Goal: Transaction & Acquisition: Subscribe to service/newsletter

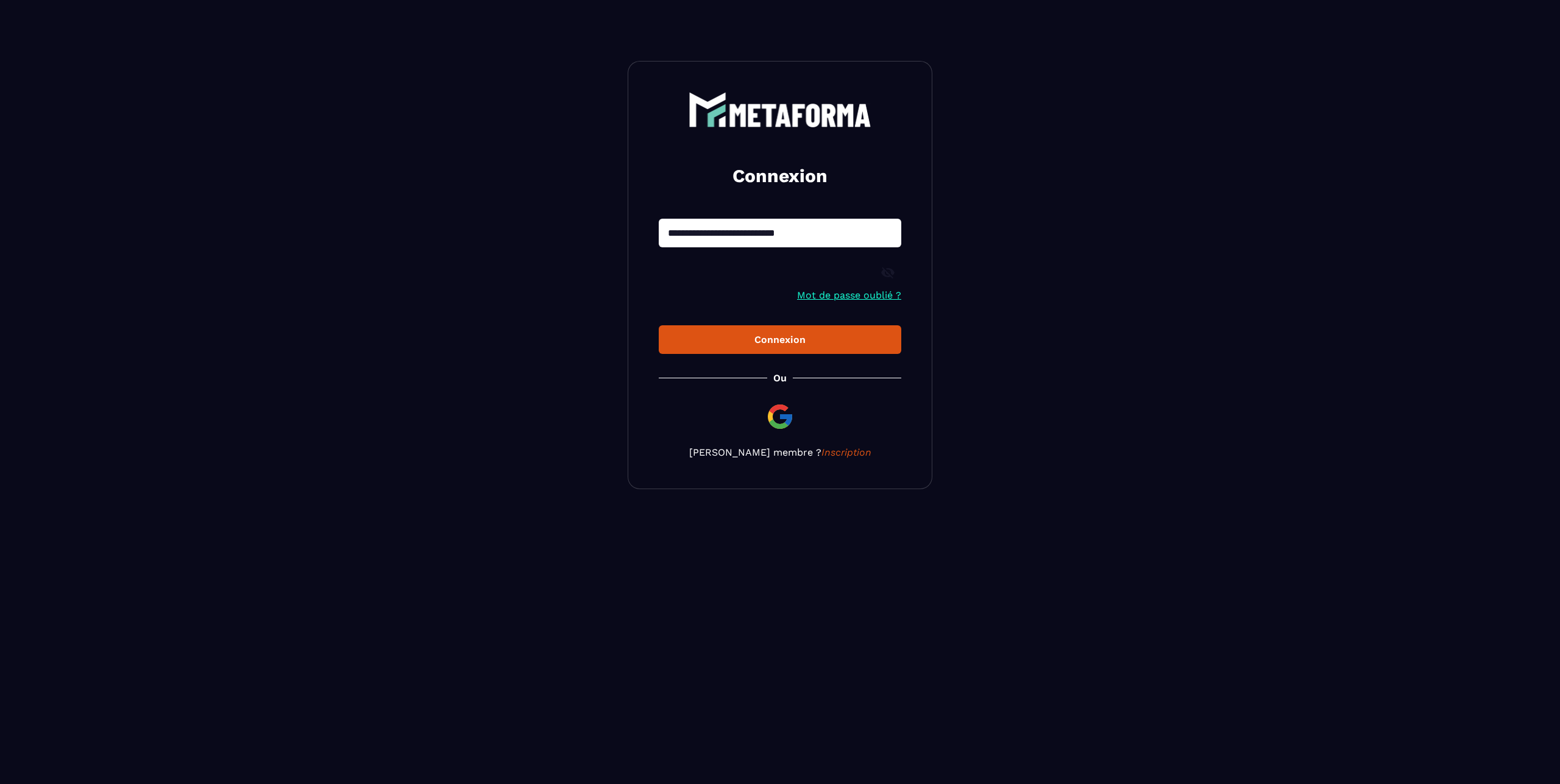
click at [780, 340] on div "Connexion" at bounding box center [780, 340] width 223 height 12
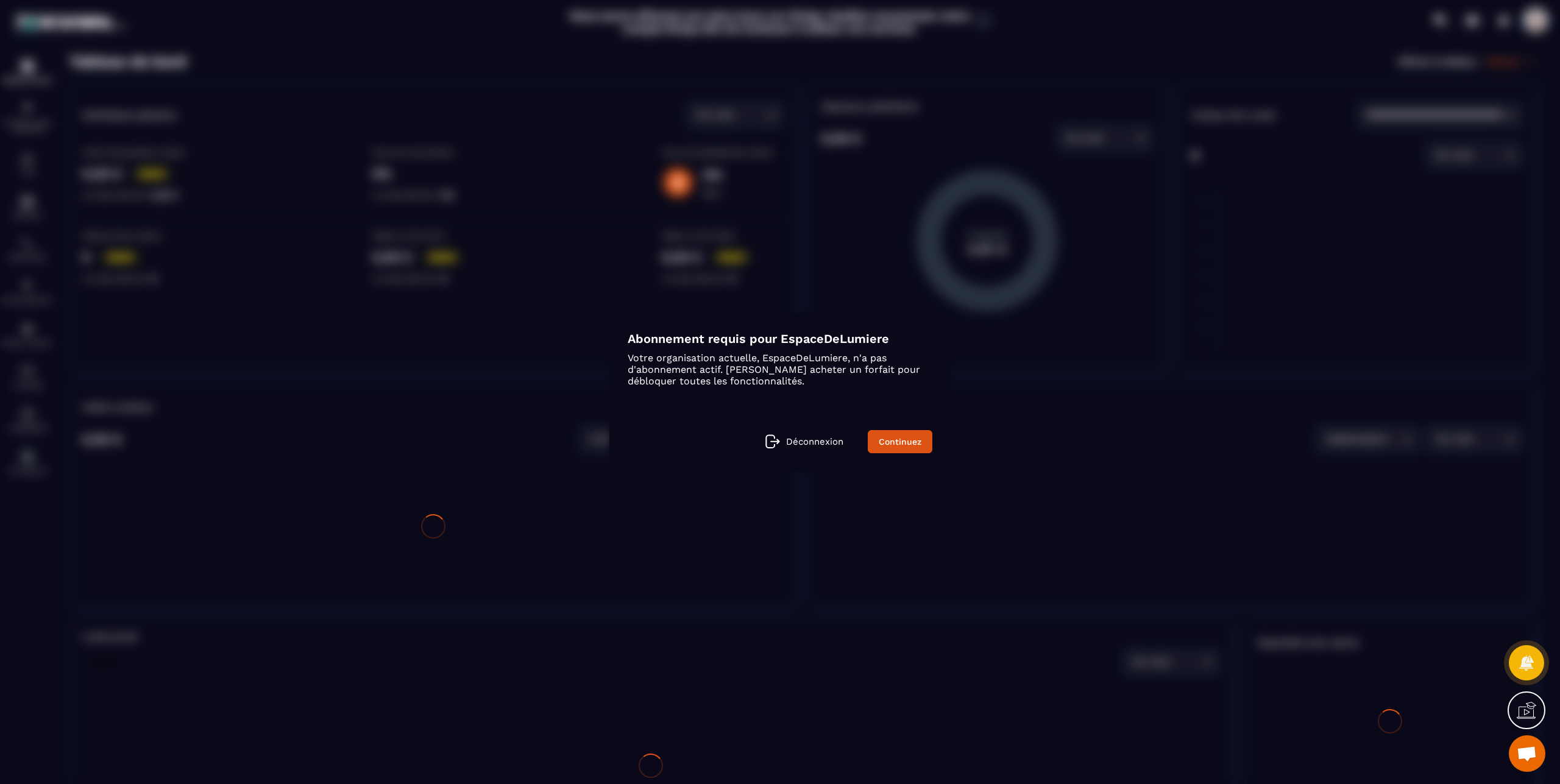
click at [912, 447] on div "Abonnement requis pour EspaceDeLumiere Votre organisation actuelle, EspaceDeLum…" at bounding box center [780, 392] width 341 height 158
click at [911, 443] on link "Continuez" at bounding box center [900, 442] width 65 height 23
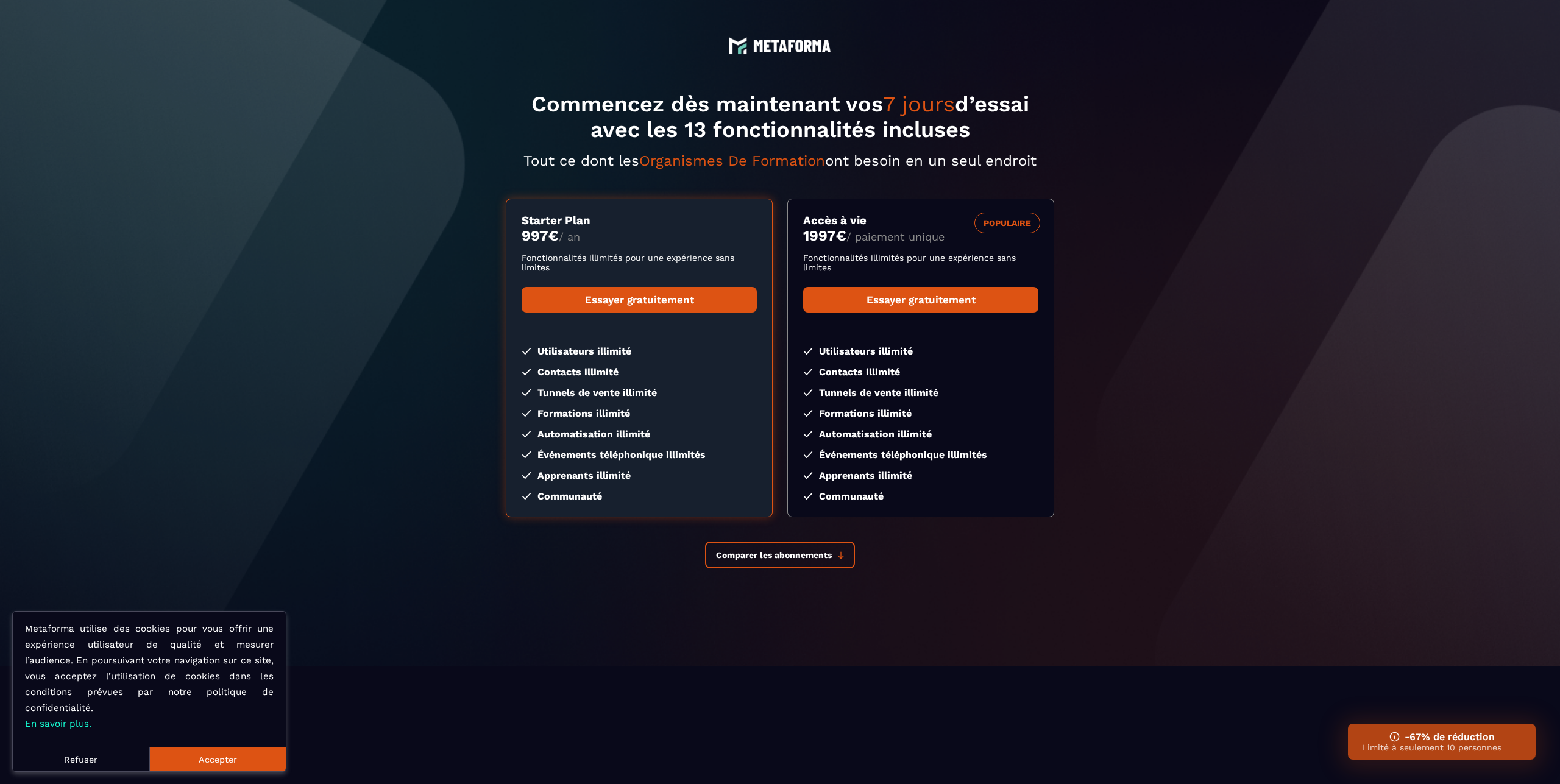
click at [97, 759] on button "Refuser" at bounding box center [81, 759] width 136 height 25
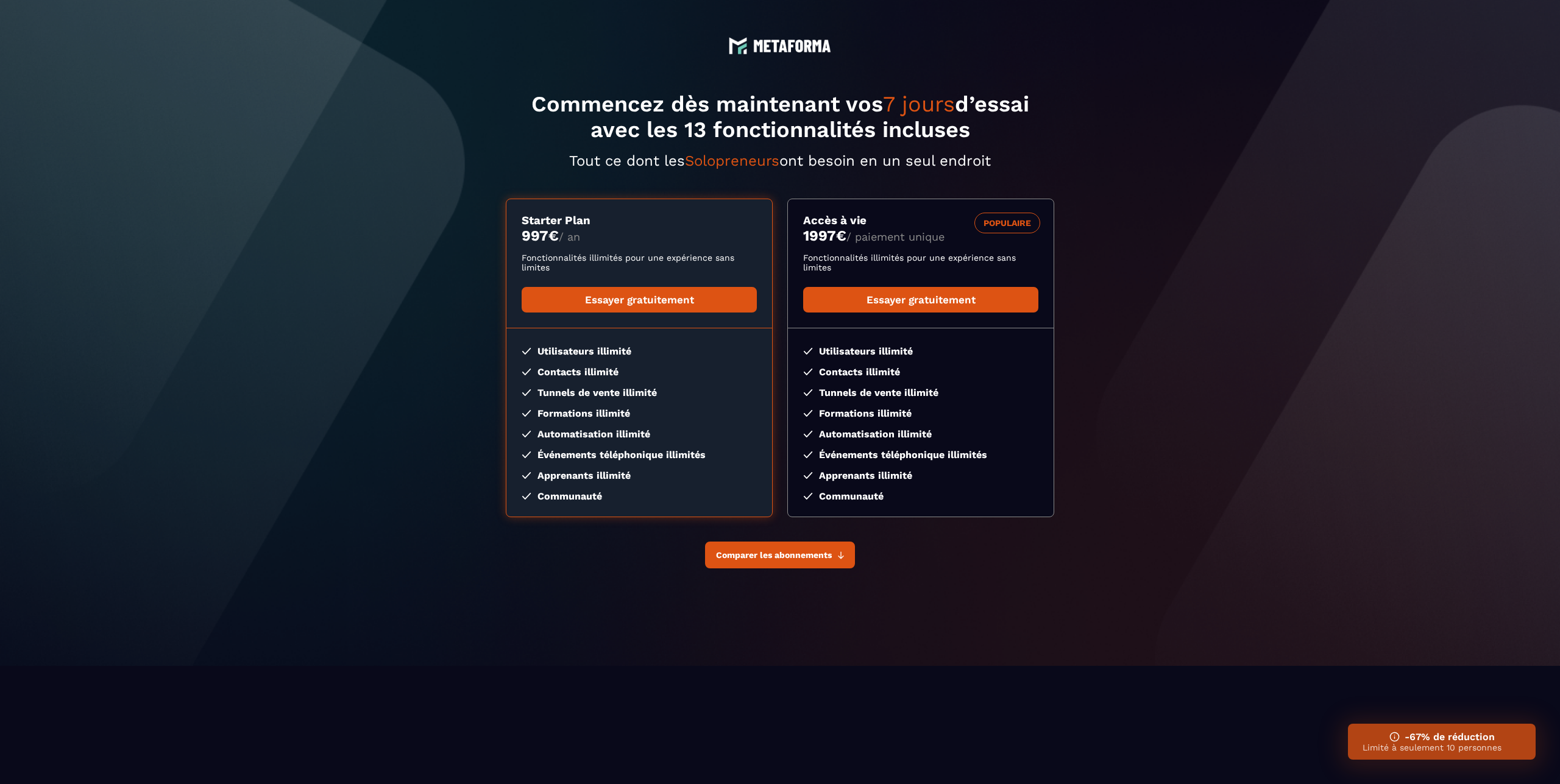
click at [803, 557] on span "Comparer les abonnements" at bounding box center [774, 555] width 116 height 10
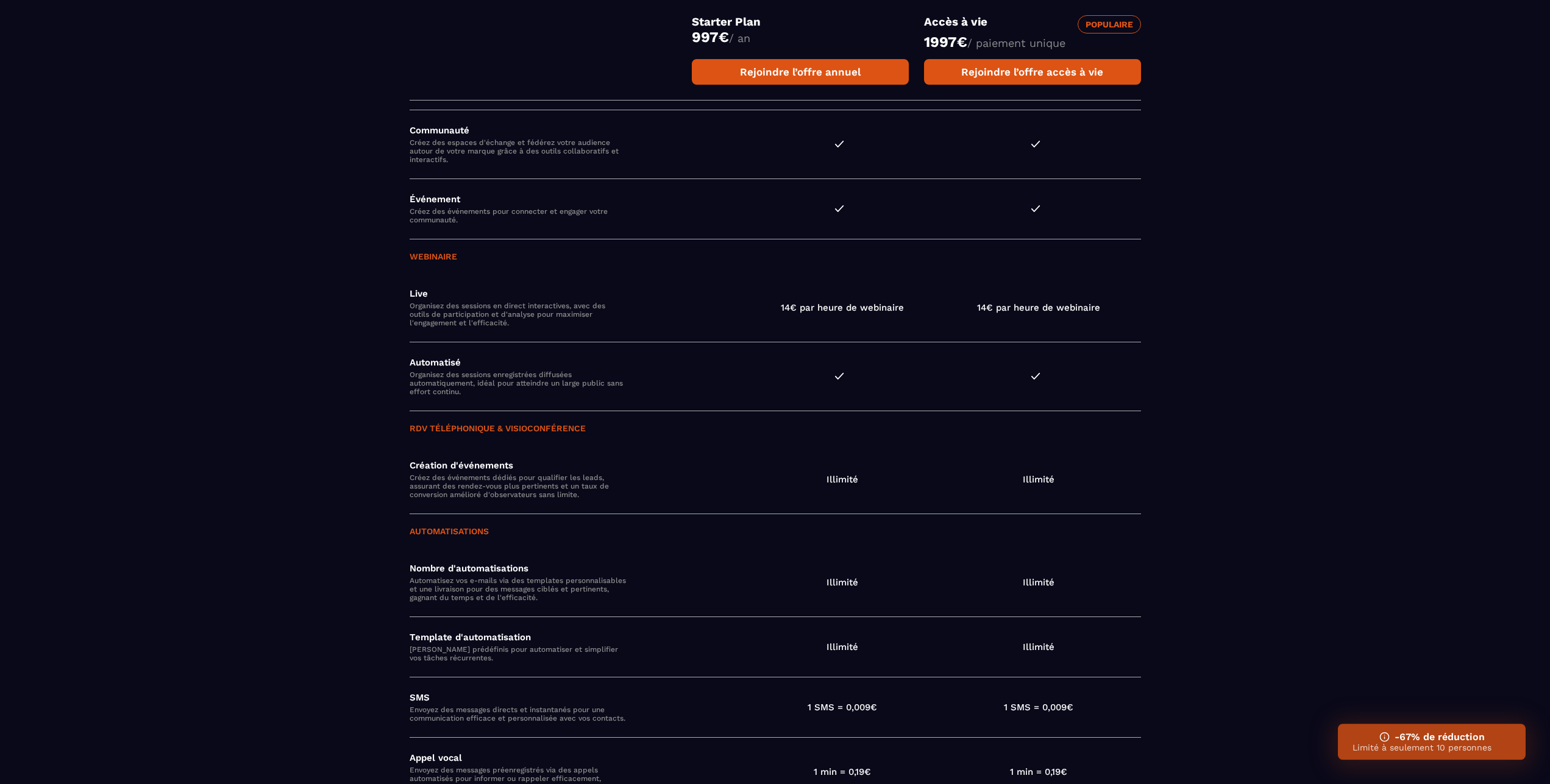
scroll to position [1740, 0]
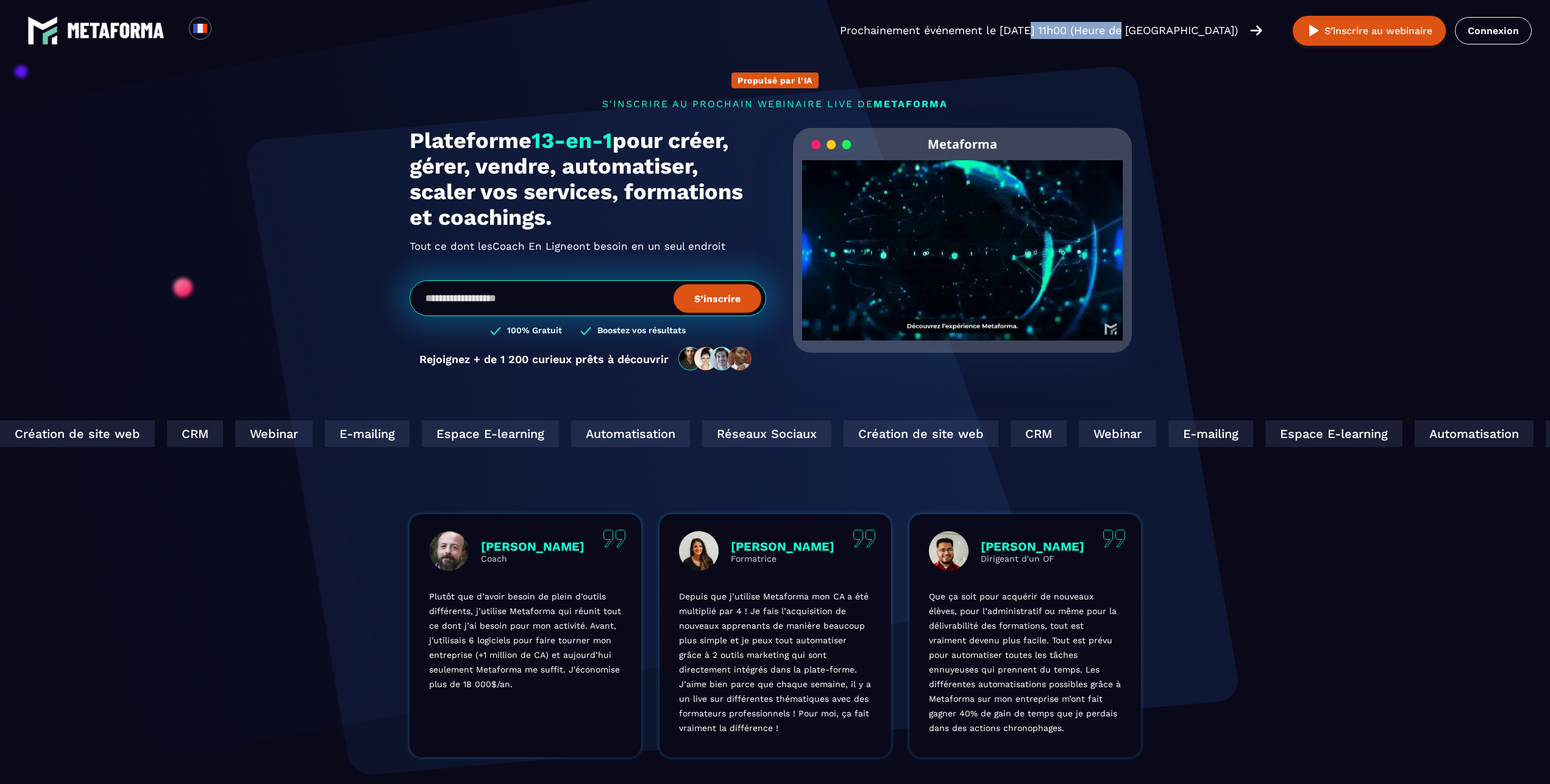
drag, startPoint x: 1063, startPoint y: 30, endPoint x: 1153, endPoint y: 30, distance: 90.0
click at [1153, 30] on p "Prochainement événement le [DATE] 11h00 (Heure de [GEOGRAPHIC_DATA])" at bounding box center [1039, 31] width 398 height 17
click at [1486, 30] on link "Connexion" at bounding box center [1493, 31] width 77 height 27
